Goal: Find specific page/section: Find specific page/section

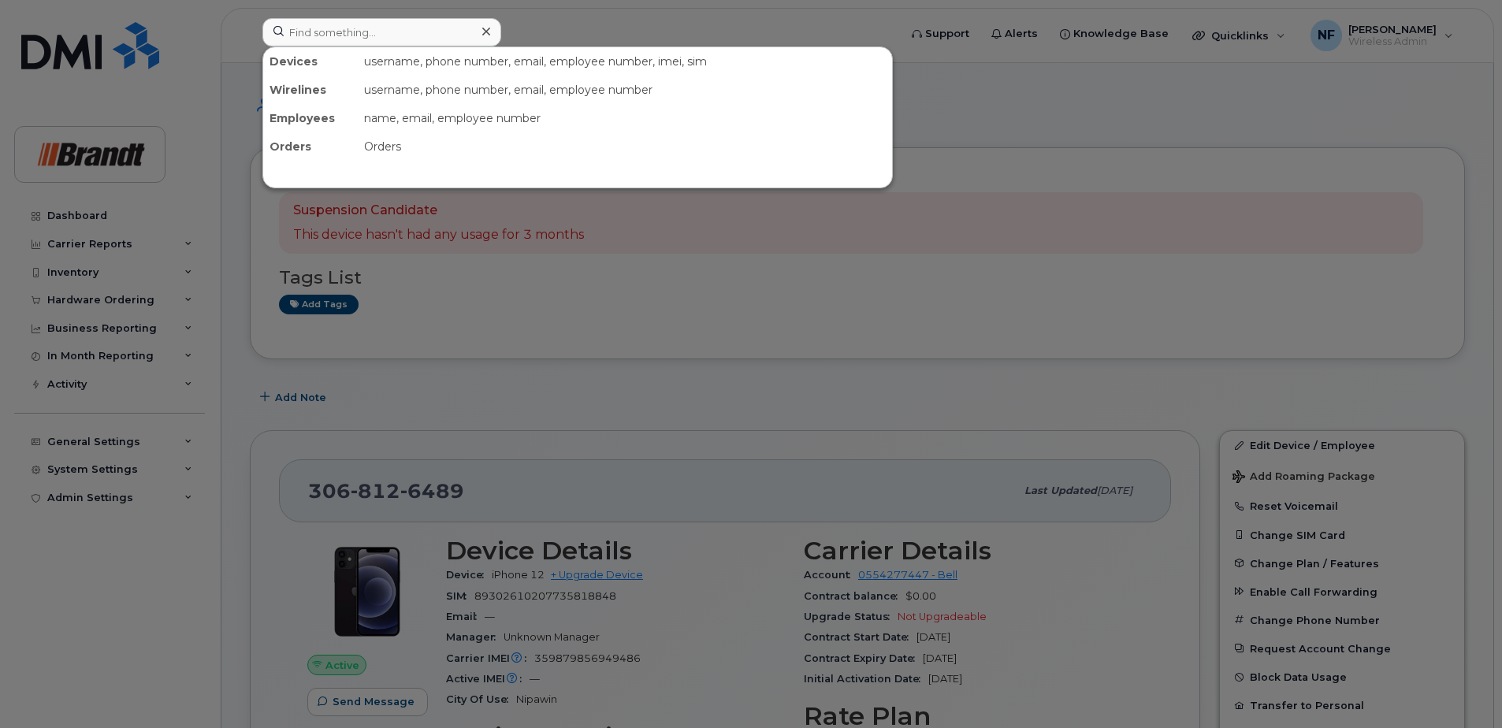
click at [419, 32] on input at bounding box center [381, 32] width 239 height 28
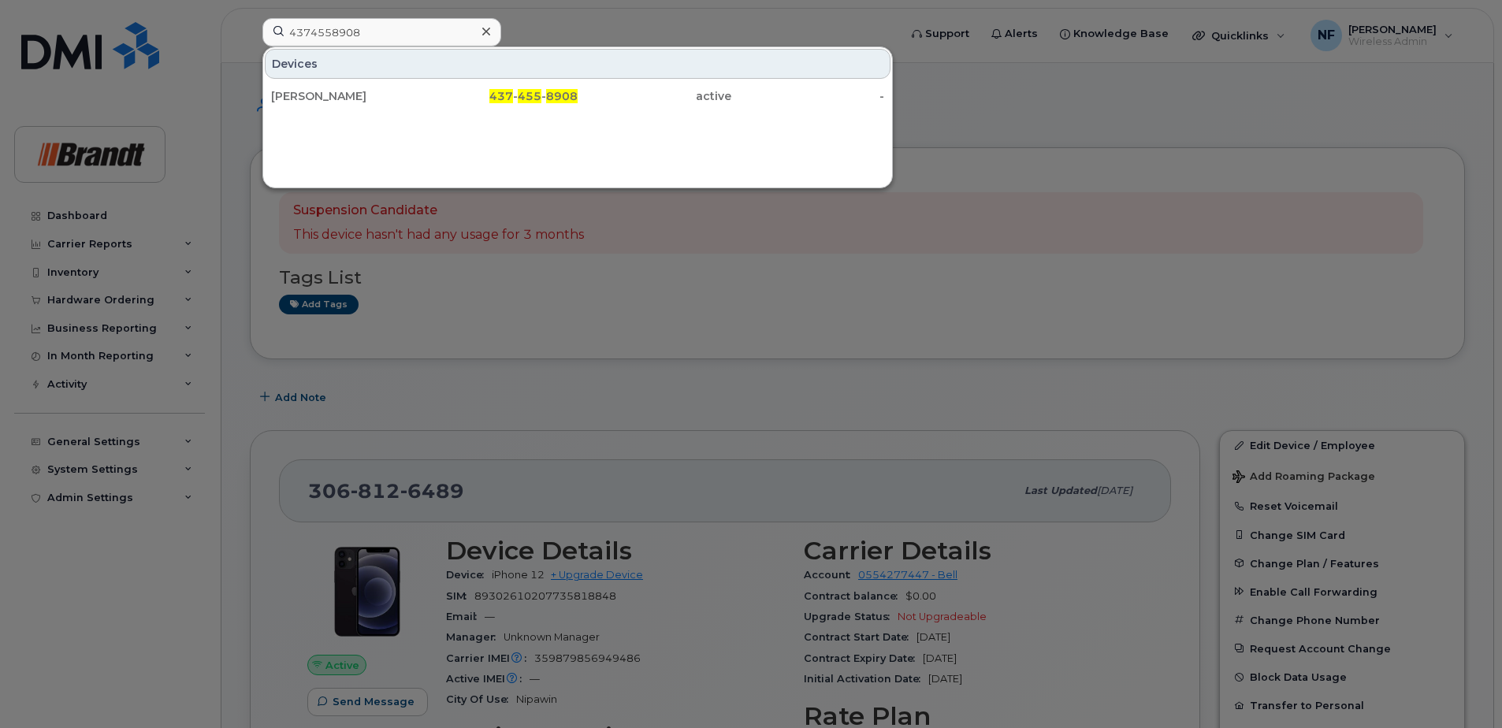
type input "4374558908"
click at [491, 31] on div at bounding box center [486, 31] width 23 height 23
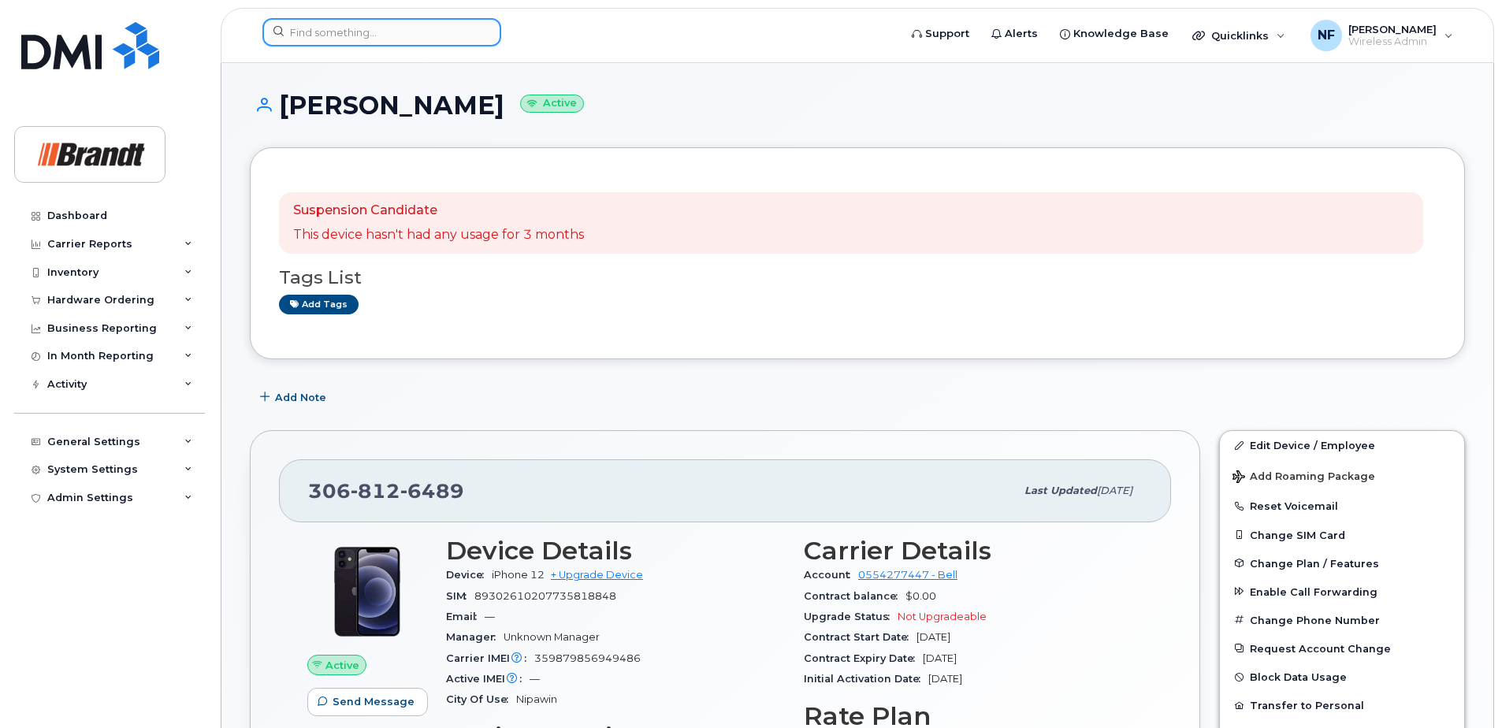
click at [408, 36] on input at bounding box center [381, 32] width 239 height 28
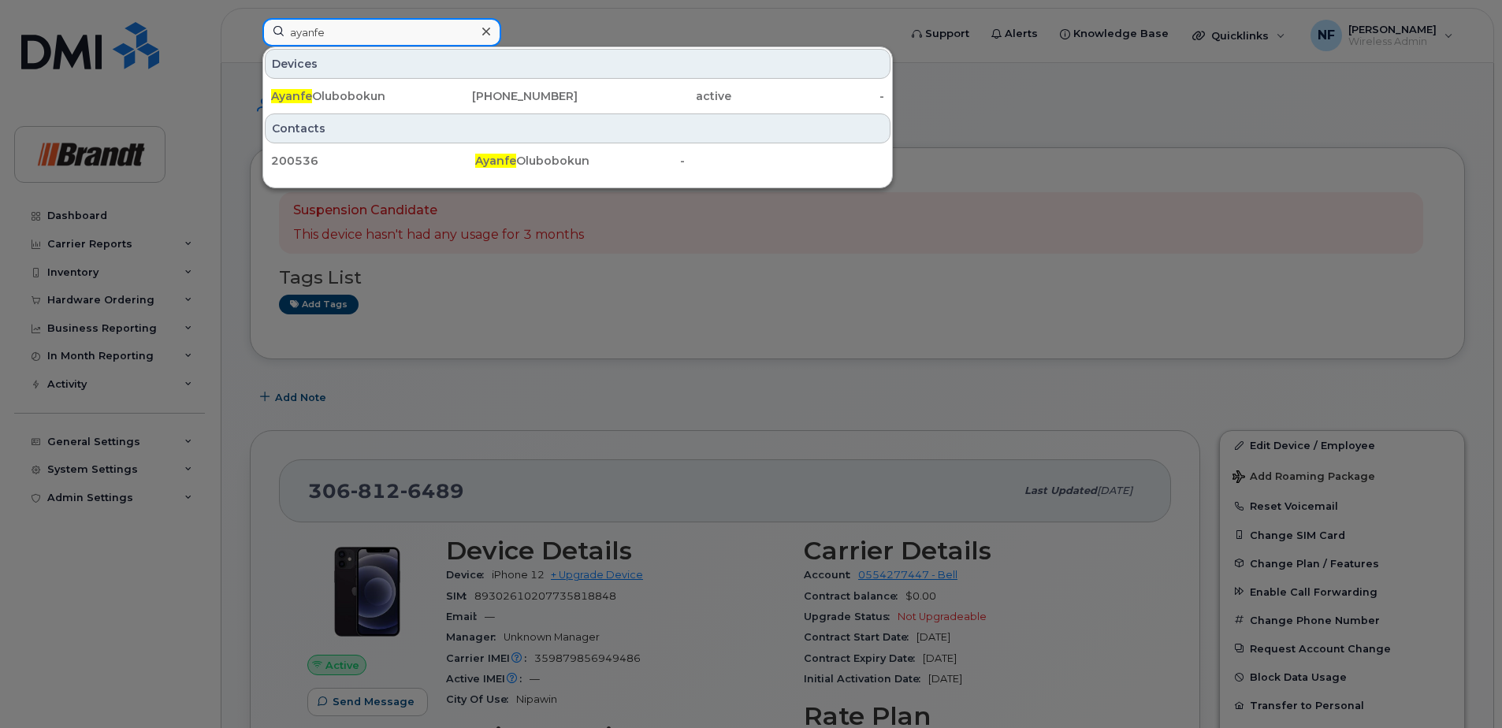
type input "ayanfe"
click at [437, 87] on div "825-962-4764" at bounding box center [502, 96] width 154 height 28
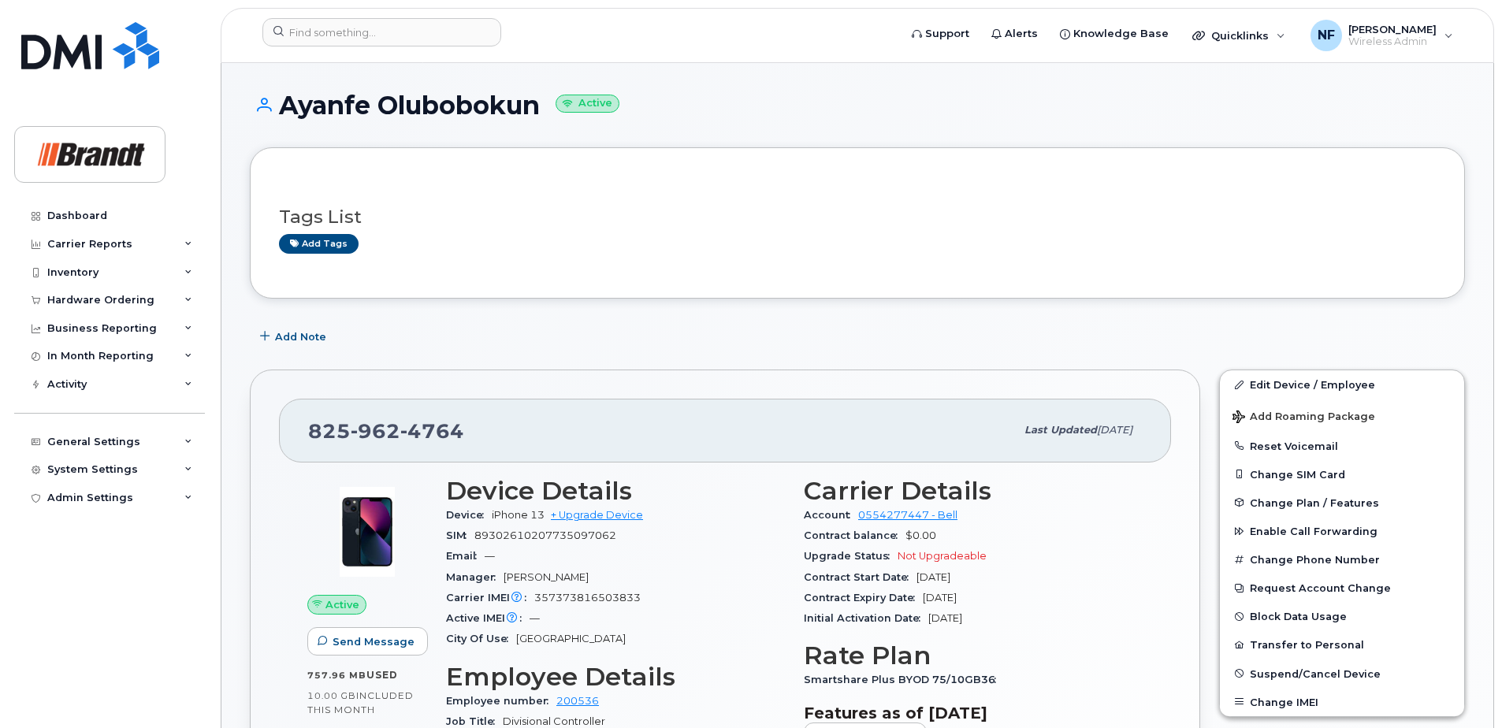
click at [408, 50] on div at bounding box center [575, 35] width 651 height 35
click at [406, 35] on input at bounding box center [381, 32] width 239 height 28
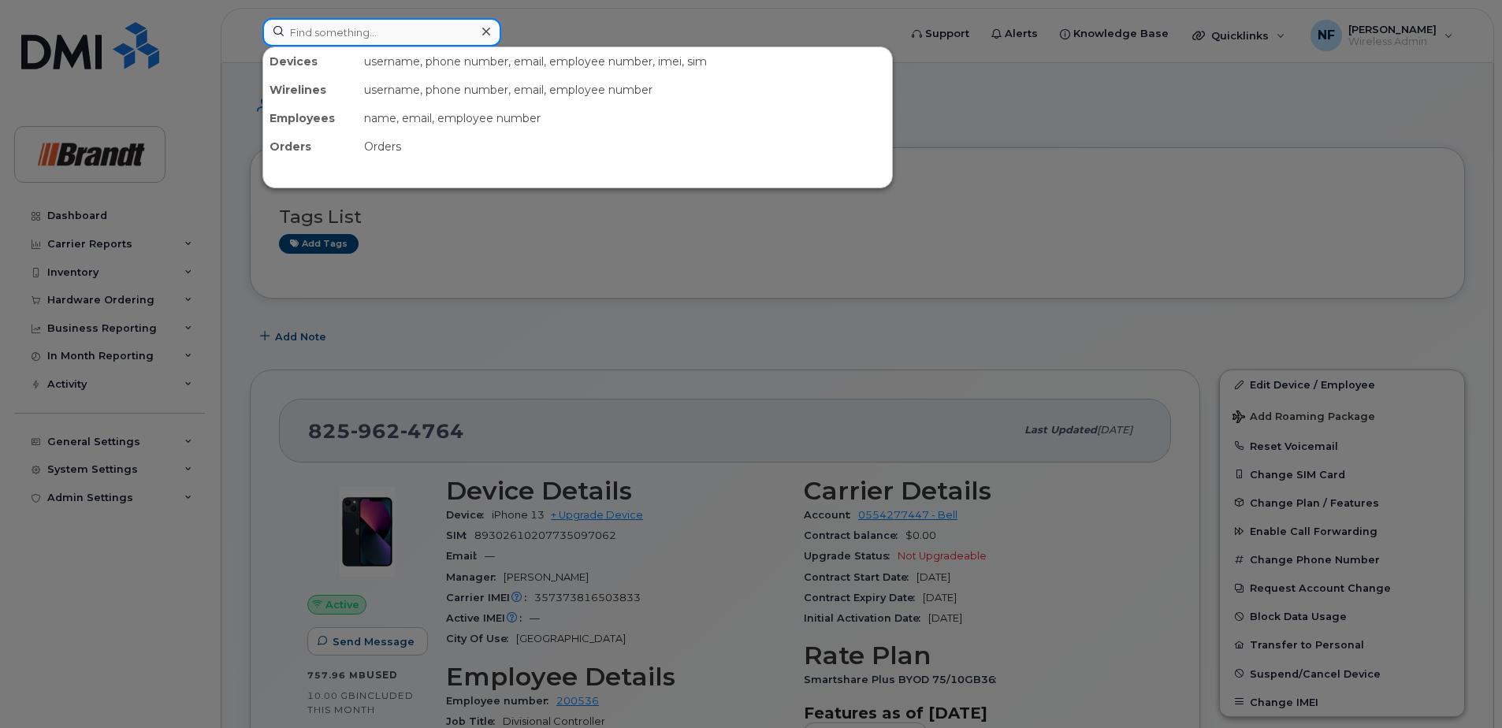
paste input "4036328926"
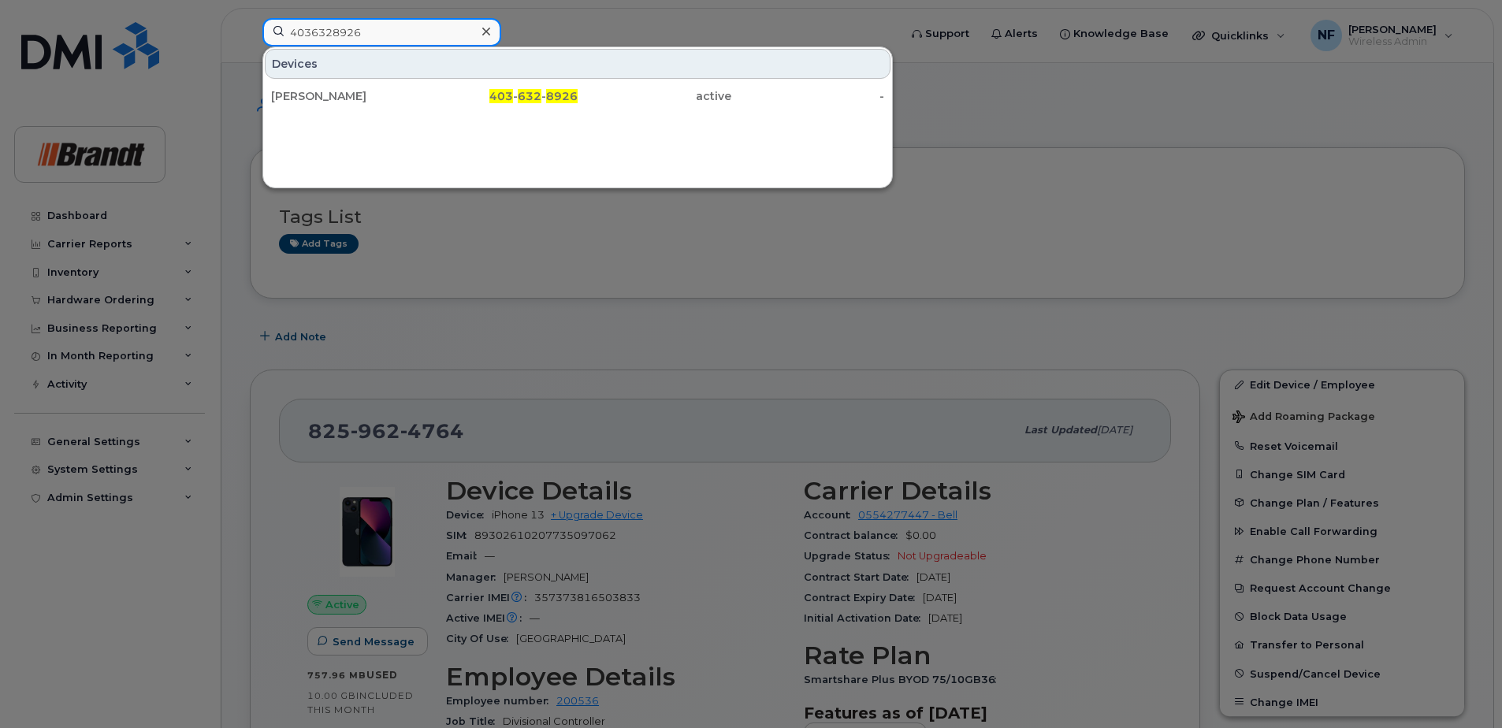
type input "4036328926"
click at [417, 91] on div "[PERSON_NAME]" at bounding box center [348, 96] width 154 height 16
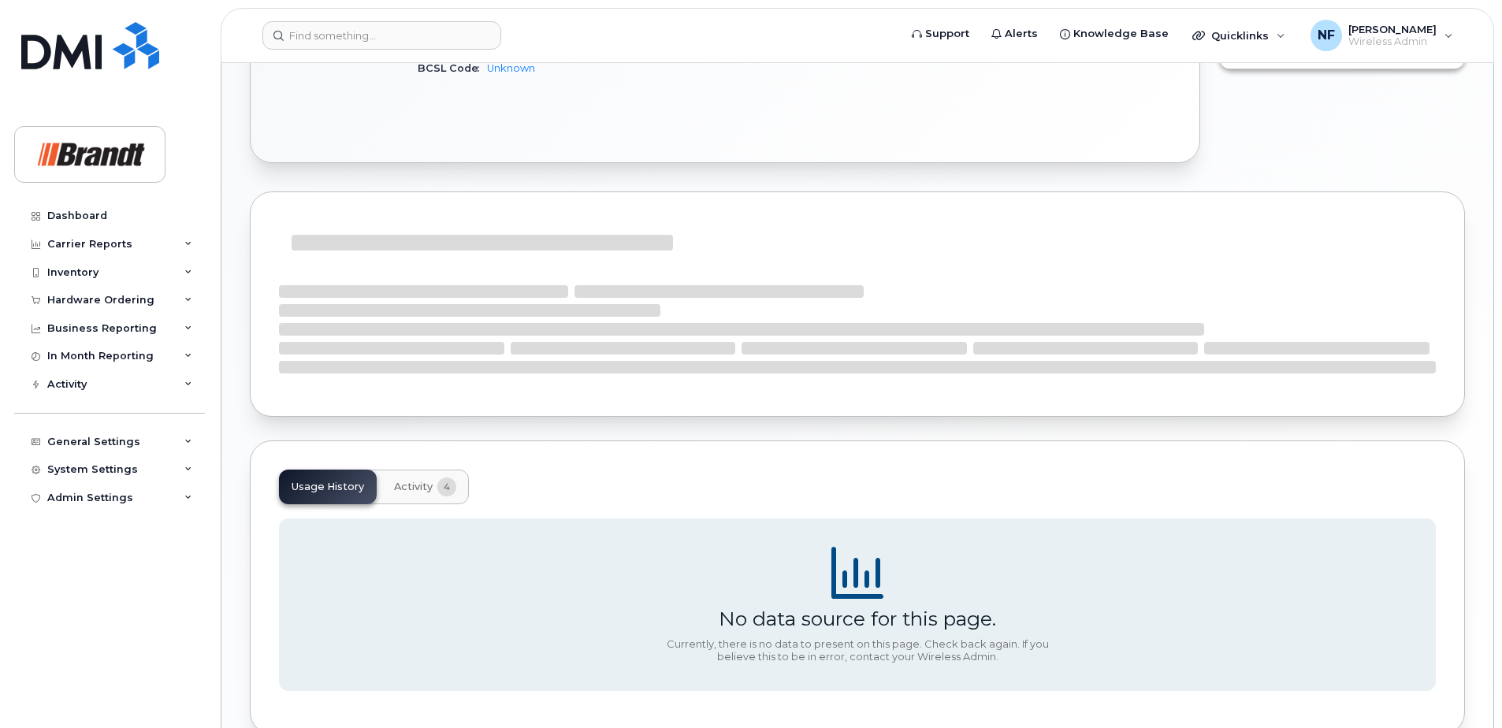
click at [437, 486] on span "4" at bounding box center [446, 487] width 19 height 19
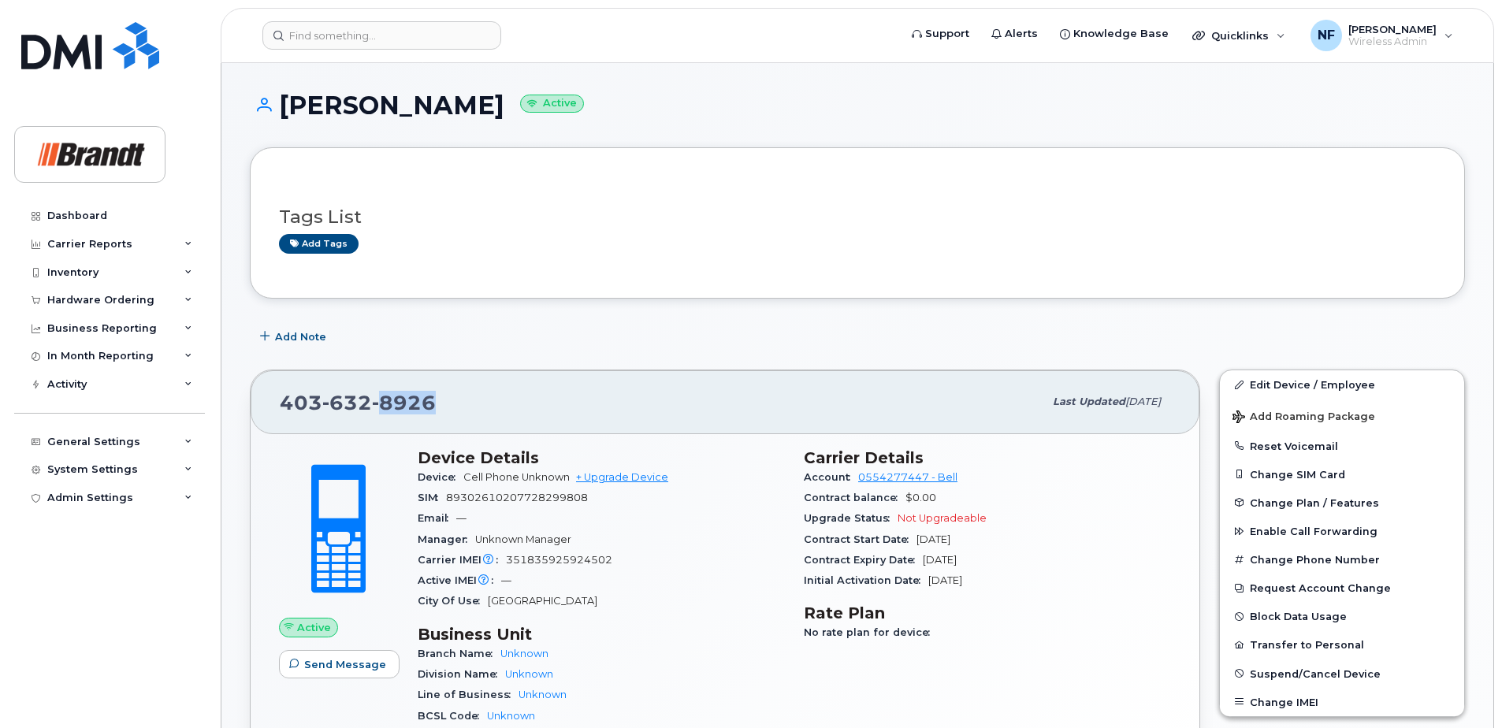
drag, startPoint x: 433, startPoint y: 403, endPoint x: 376, endPoint y: 404, distance: 56.8
click at [376, 404] on span "8926" at bounding box center [404, 403] width 64 height 24
copy span "8926"
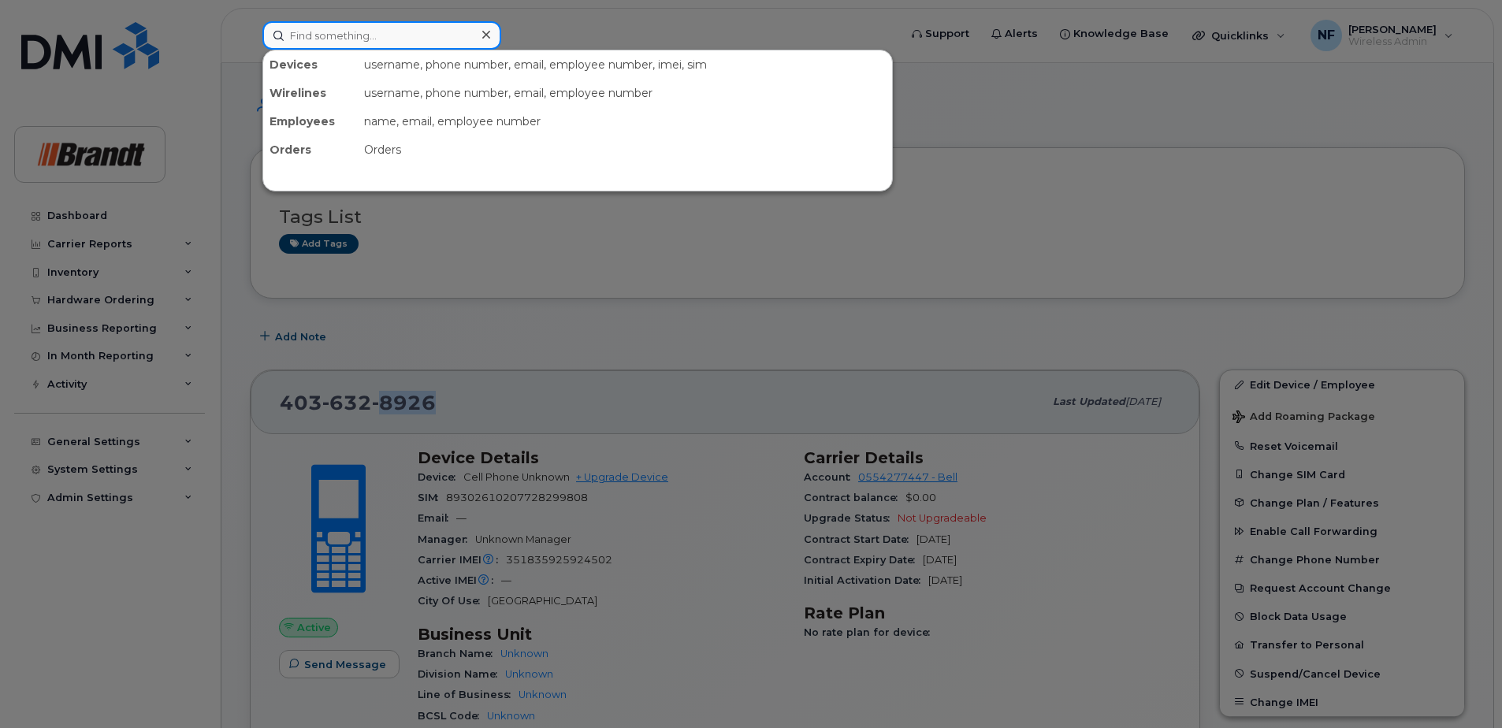
click at [405, 47] on input at bounding box center [381, 35] width 239 height 28
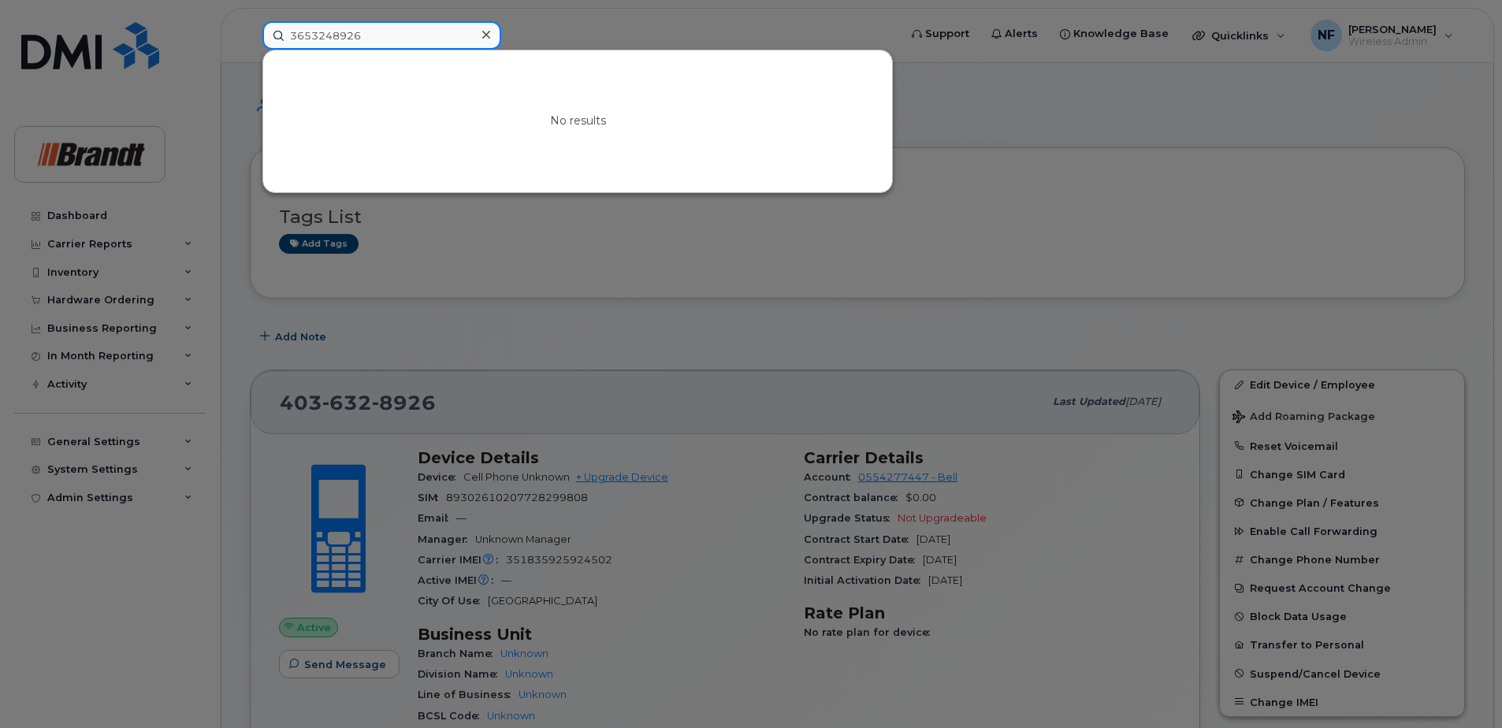
drag, startPoint x: 370, startPoint y: 37, endPoint x: 309, endPoint y: 39, distance: 60.7
click at [309, 39] on input "3653248926" at bounding box center [381, 35] width 239 height 28
click at [382, 38] on input "3653248926" at bounding box center [381, 35] width 239 height 28
drag, startPoint x: 432, startPoint y: 38, endPoint x: 199, endPoint y: 49, distance: 233.6
click at [250, 49] on div "3653248926 No results" at bounding box center [575, 35] width 651 height 28
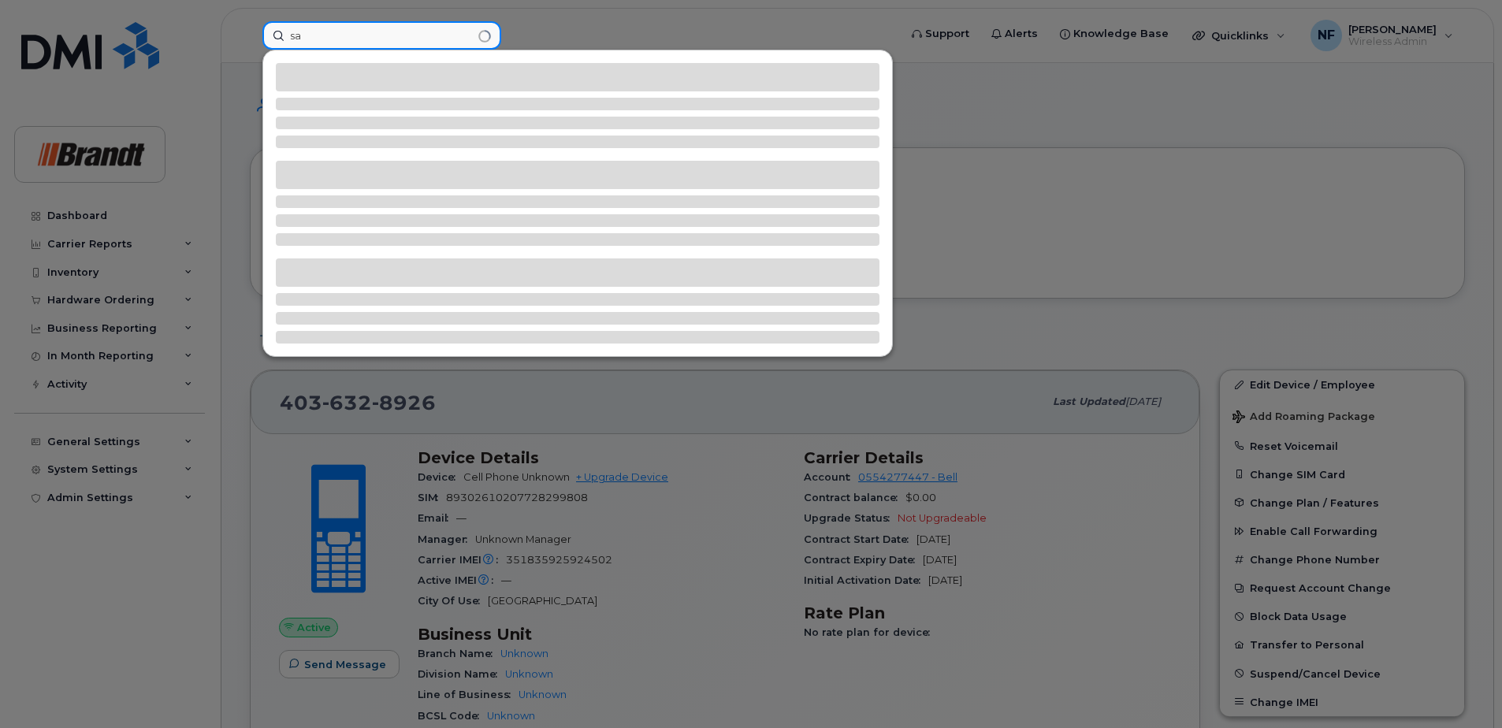
type input "s"
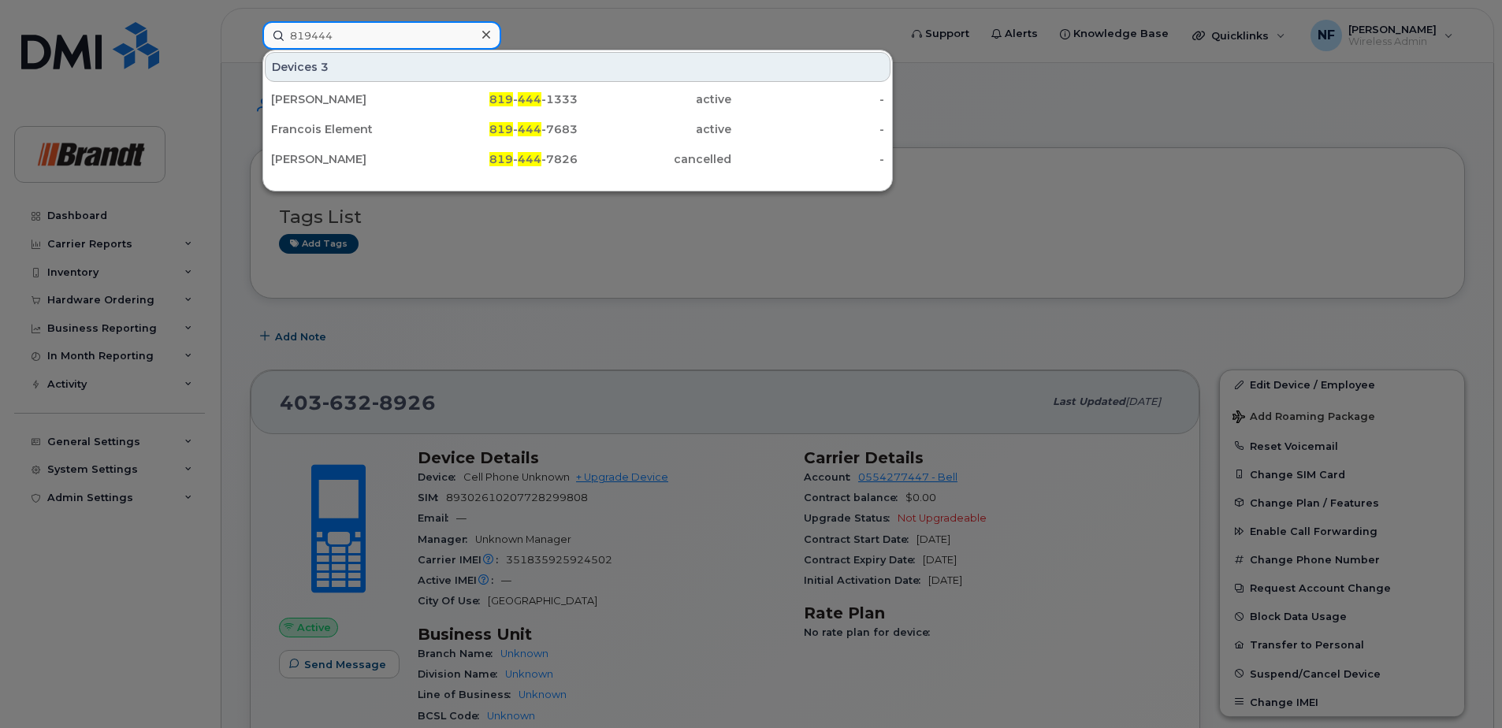
type input "819444"
click at [424, 168] on link "[PERSON_NAME] 819 - 444 -7826 cancelled -" at bounding box center [578, 159] width 626 height 28
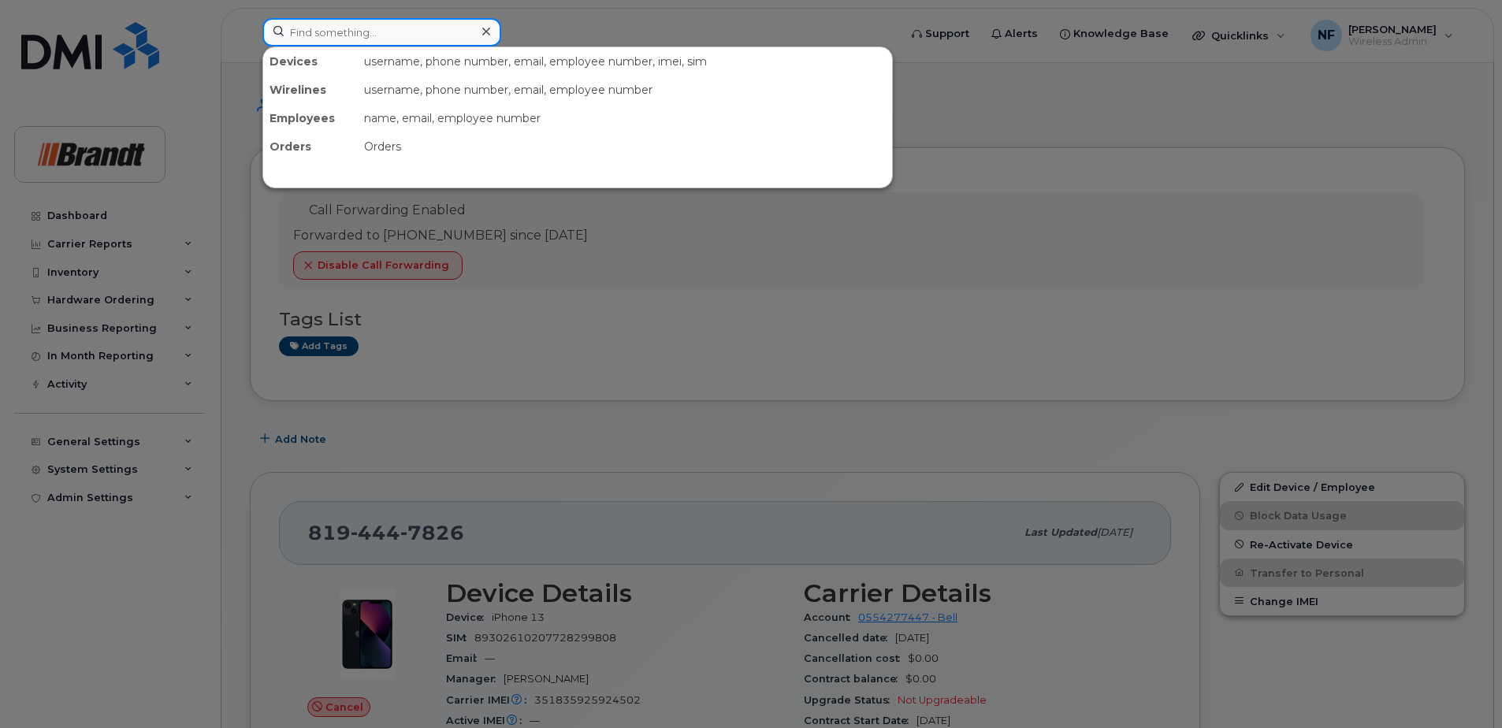
click at [348, 41] on input at bounding box center [381, 32] width 239 height 28
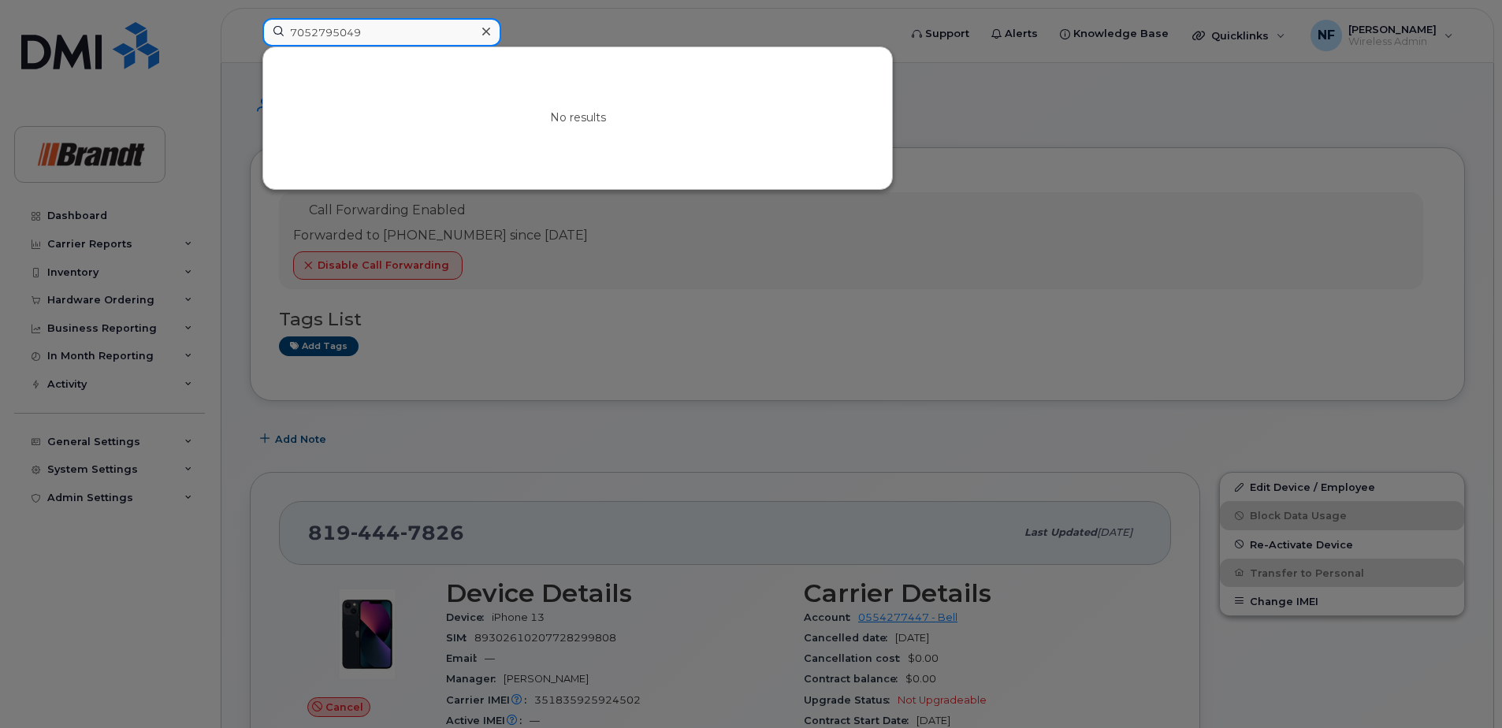
drag, startPoint x: 333, startPoint y: 33, endPoint x: 395, endPoint y: 34, distance: 62.3
click at [395, 34] on input "7052795049" at bounding box center [381, 32] width 239 height 28
drag, startPoint x: 395, startPoint y: 35, endPoint x: 266, endPoint y: 39, distance: 129.3
click at [266, 39] on input "7052795049" at bounding box center [381, 32] width 239 height 28
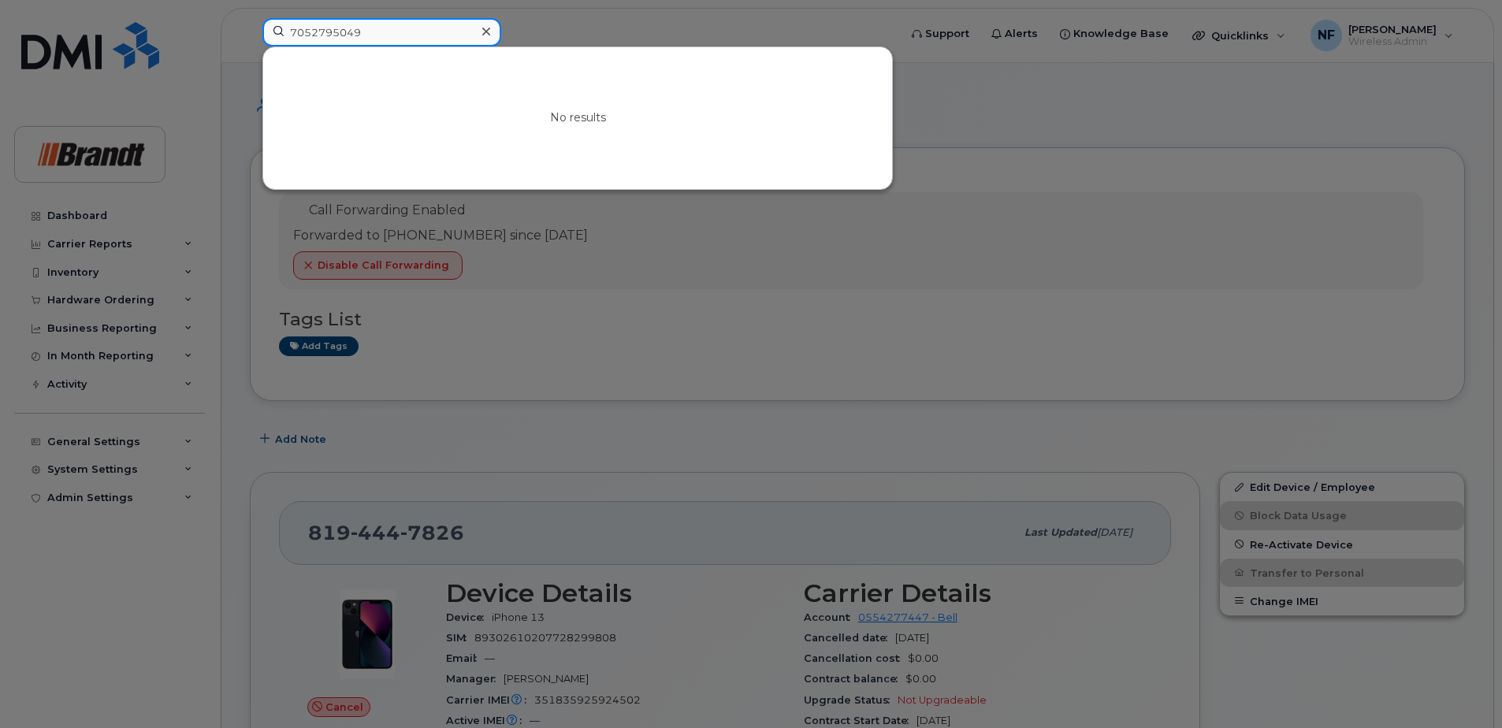
click at [435, 29] on input "7052795049" at bounding box center [381, 32] width 239 height 28
type input "ayanfe"
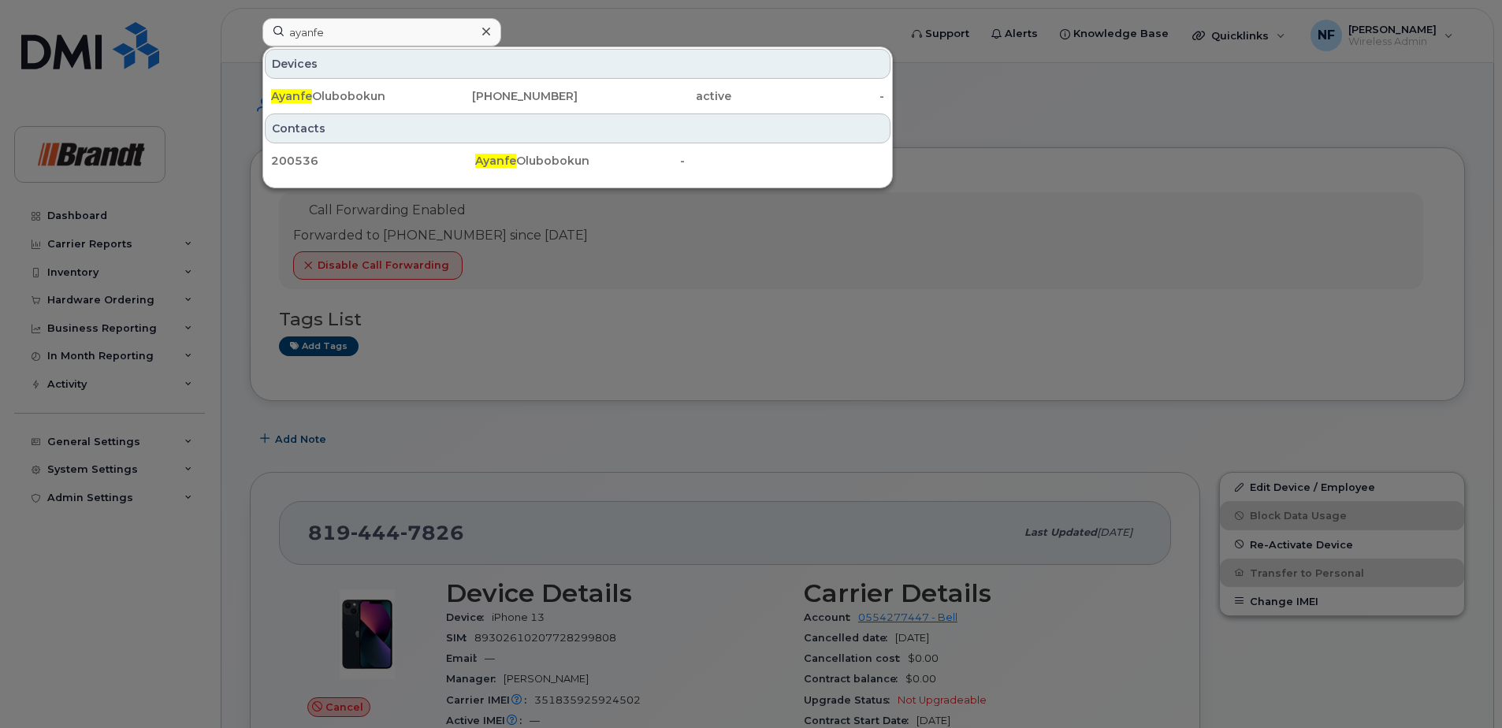
click at [455, 97] on div "825-962-4764" at bounding box center [502, 96] width 154 height 16
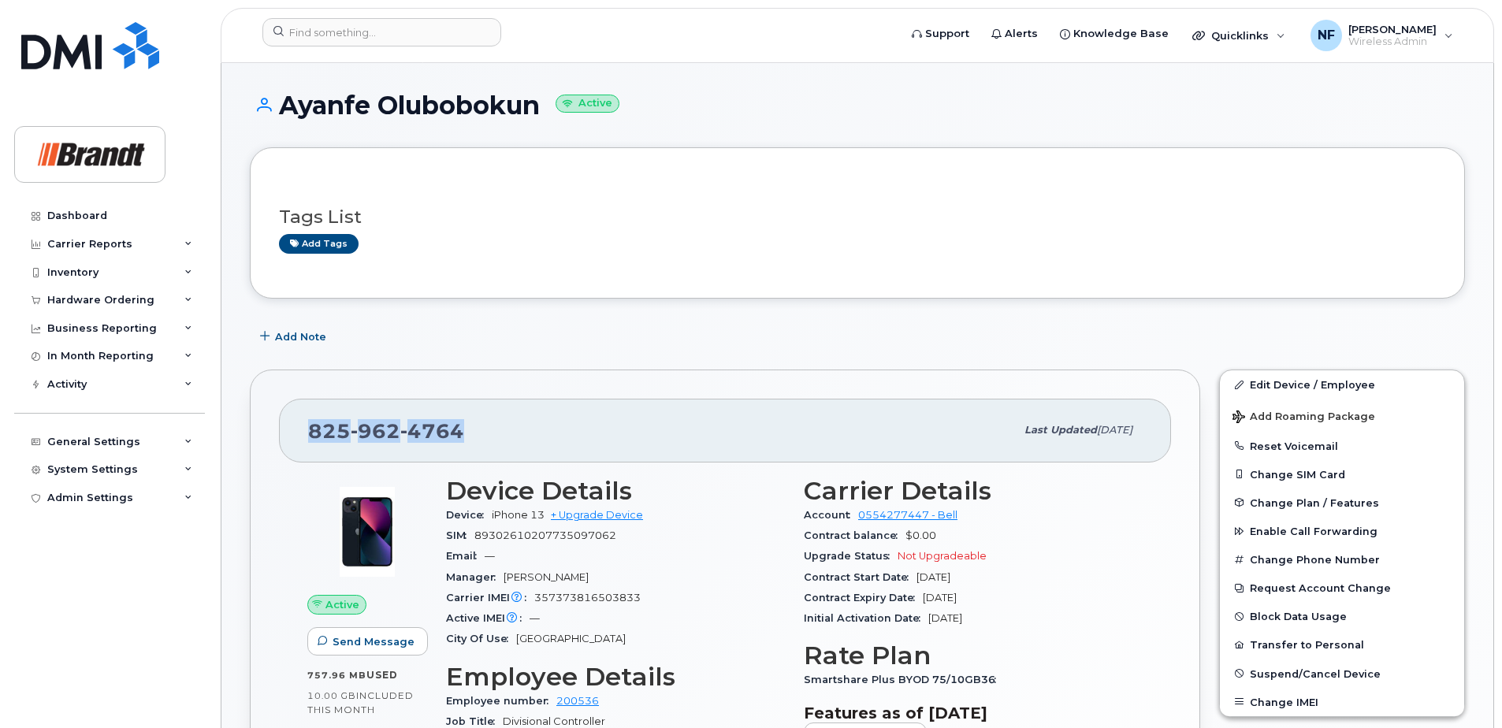
drag, startPoint x: 463, startPoint y: 428, endPoint x: 311, endPoint y: 430, distance: 151.4
click at [311, 430] on div "[PHONE_NUMBER]" at bounding box center [661, 430] width 707 height 33
copy span "[PHONE_NUMBER]"
